Goal: Find specific page/section: Find specific page/section

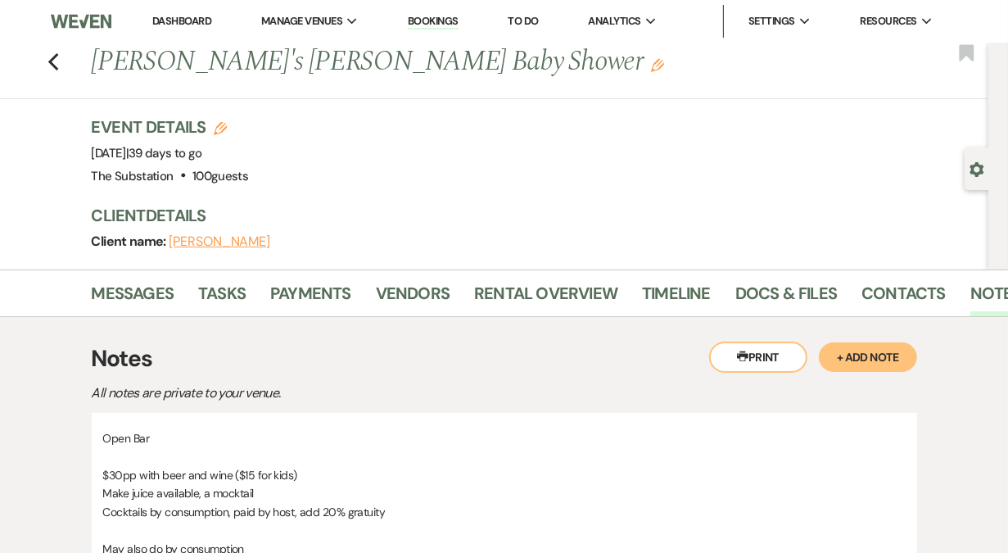
click at [201, 19] on link "Dashboard" at bounding box center [181, 21] width 59 height 14
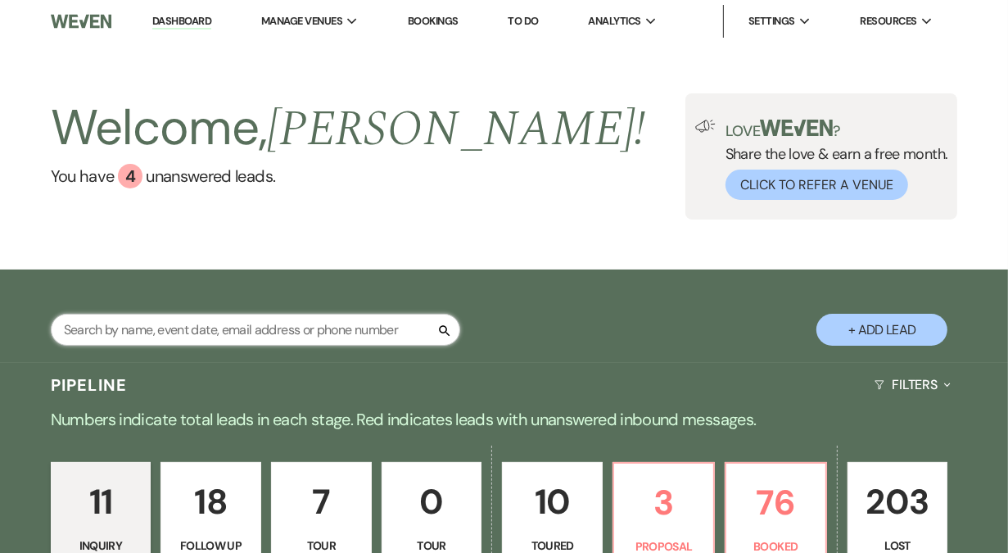
click at [281, 339] on input "text" at bounding box center [256, 330] width 410 height 32
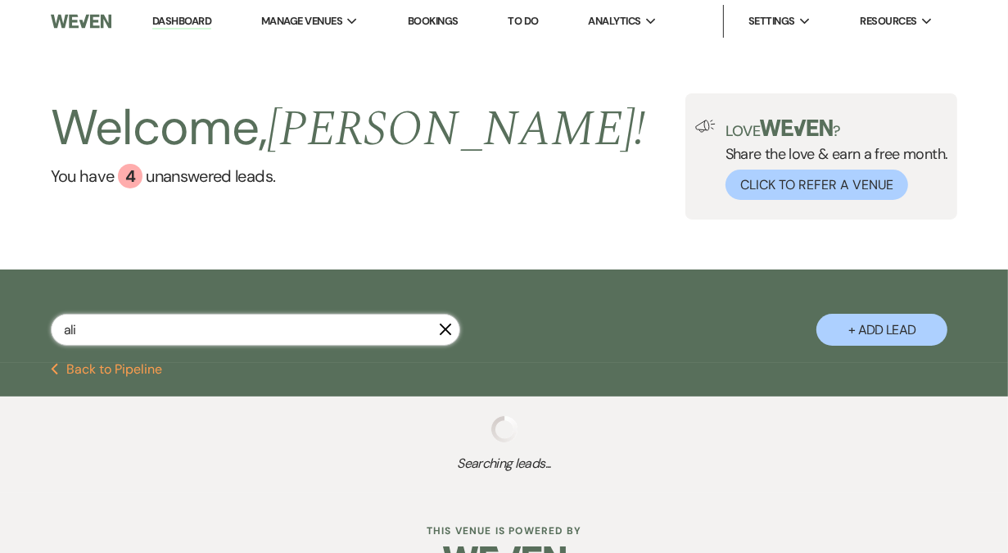
type input "alis"
select select "8"
select select "7"
select select "5"
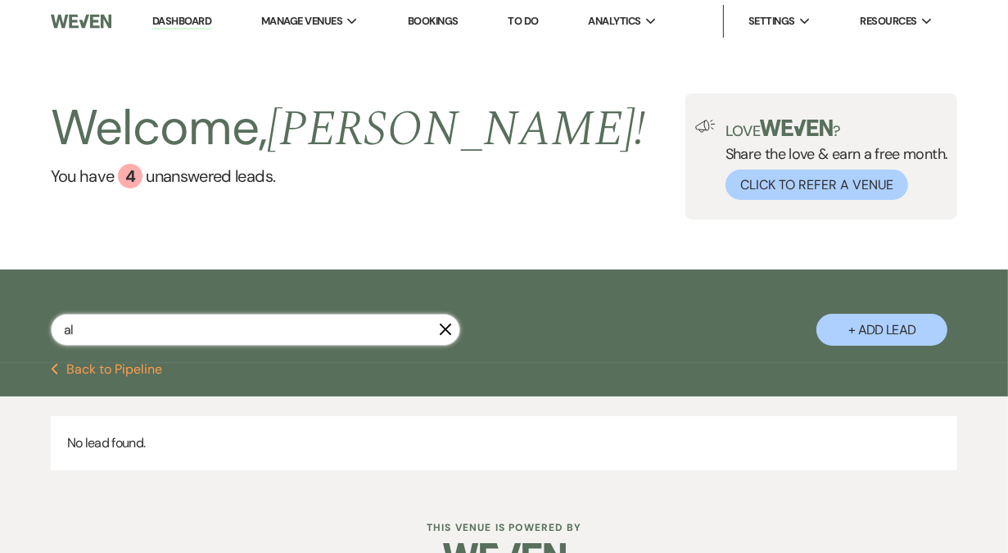
type input "a"
type input "ba"
select select "5"
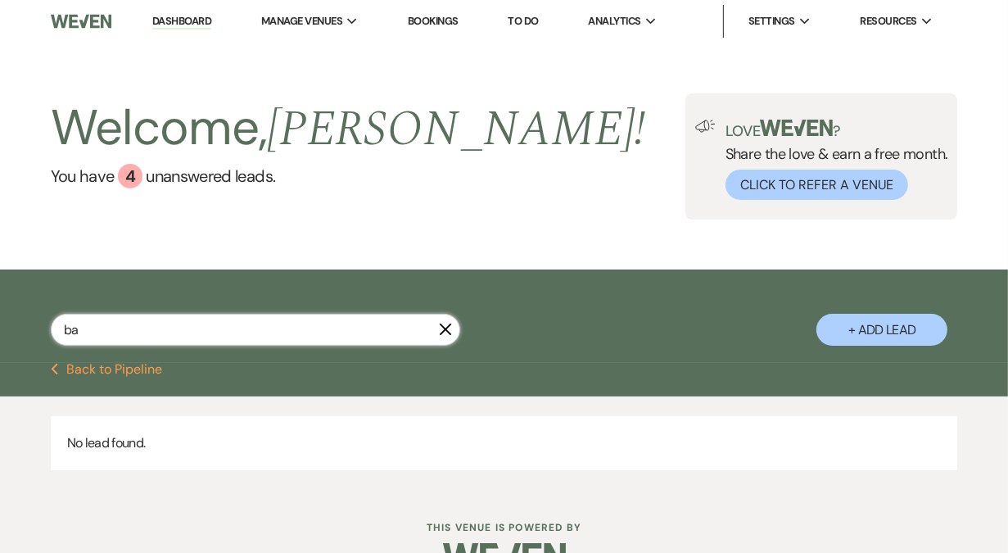
select select "5"
select select "8"
select select "9"
select select "8"
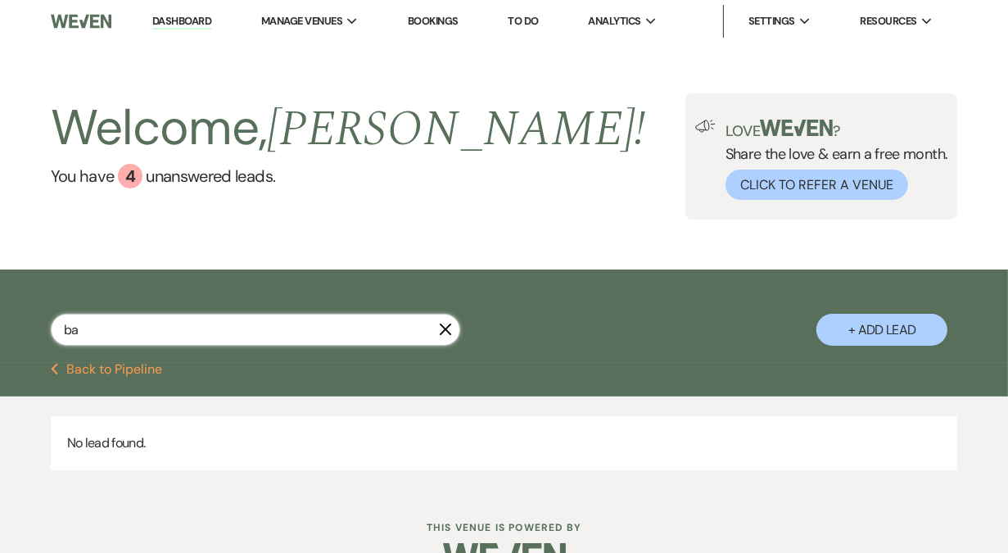
select select "11"
select select "9"
select select "5"
select select "8"
select select "6"
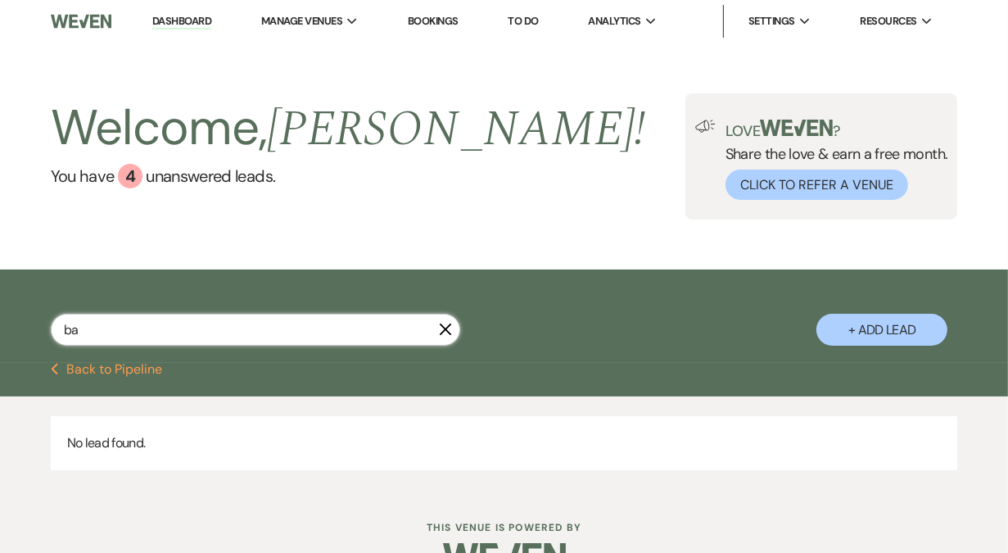
select select "8"
select select "5"
select select "8"
select select "6"
select select "8"
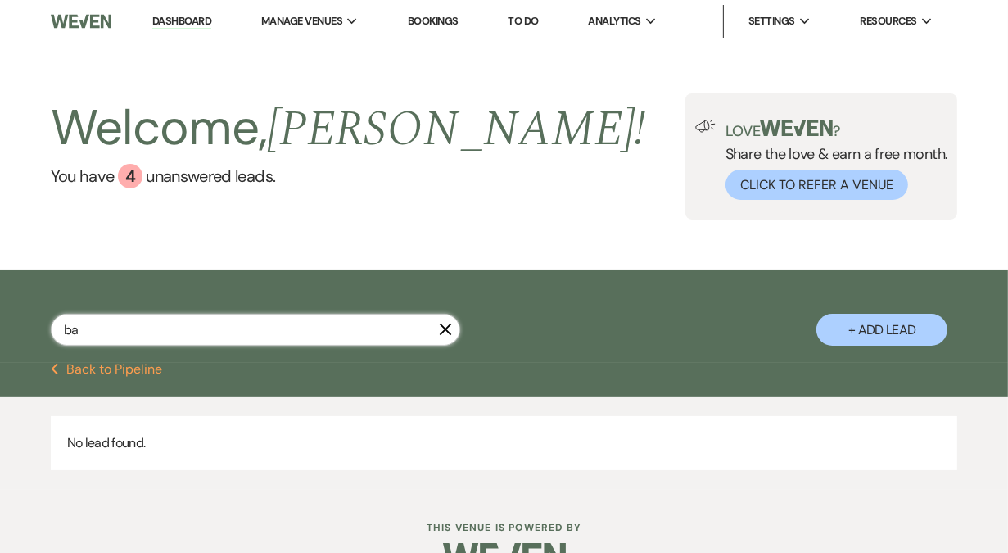
select select "5"
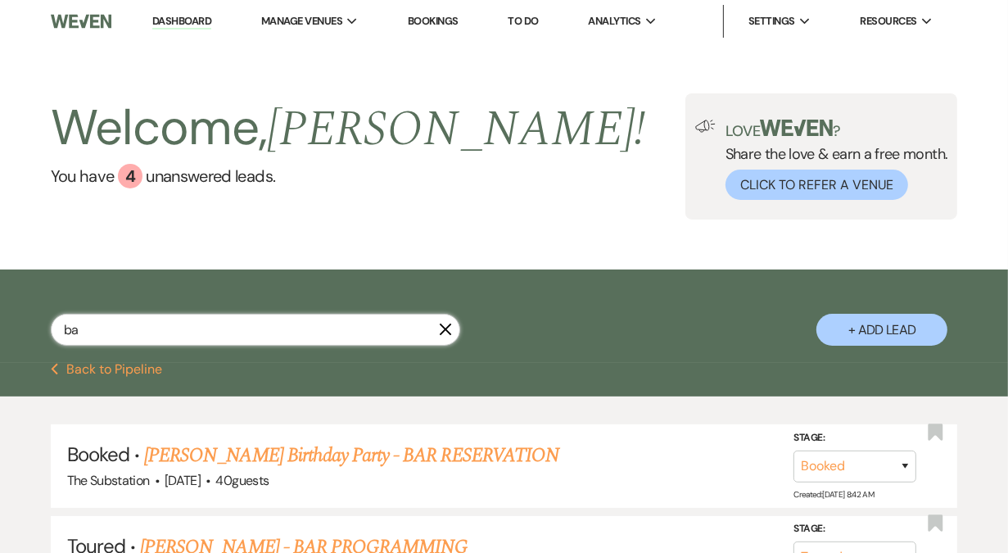
type input "b"
type input "mit"
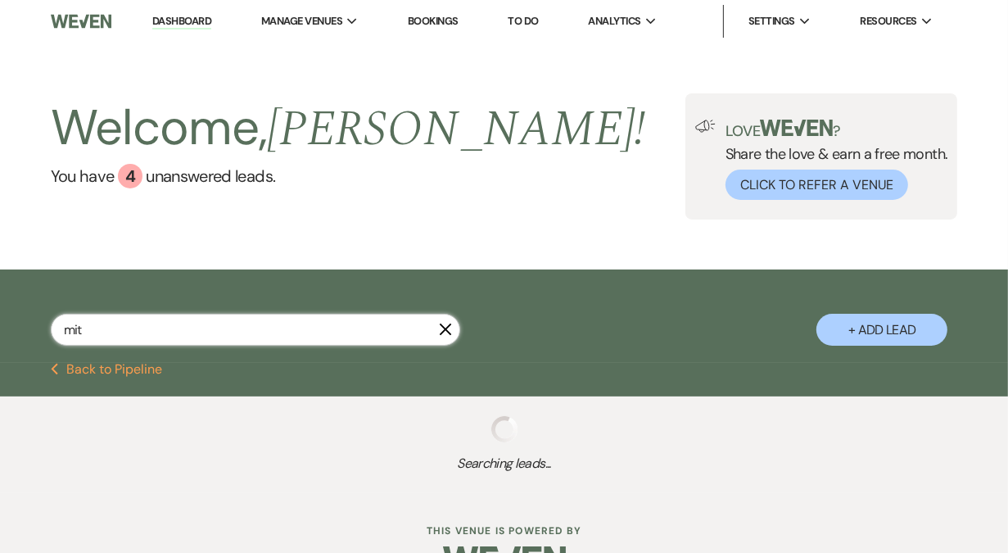
select select "9"
select select "8"
select select "9"
select select "5"
select select "8"
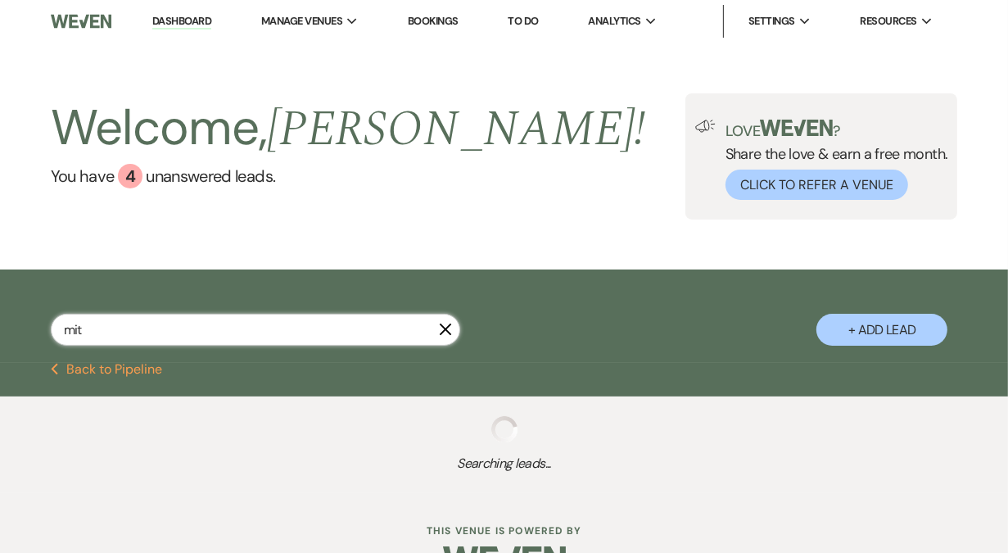
select select "7"
select select "8"
select select "6"
select select "8"
select select "5"
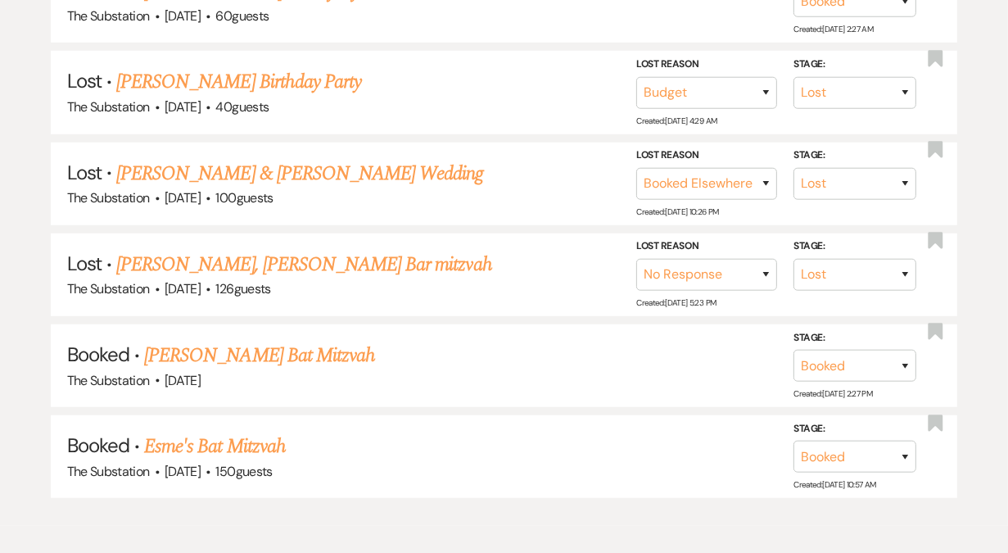
scroll to position [834, 0]
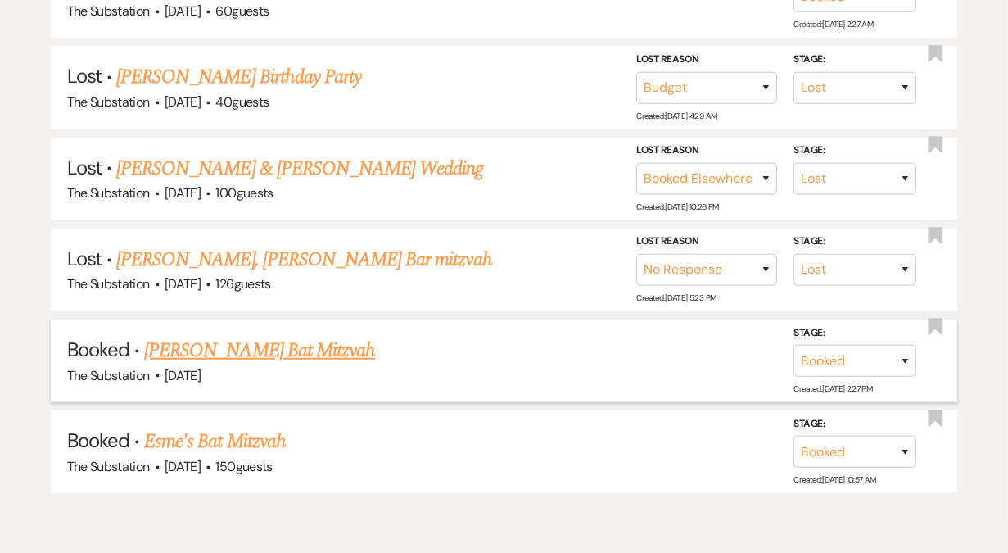
type input "mit"
click at [229, 343] on link "[PERSON_NAME] Bat Mitzvah" at bounding box center [259, 350] width 231 height 29
